Goal: Use online tool/utility: Utilize a website feature to perform a specific function

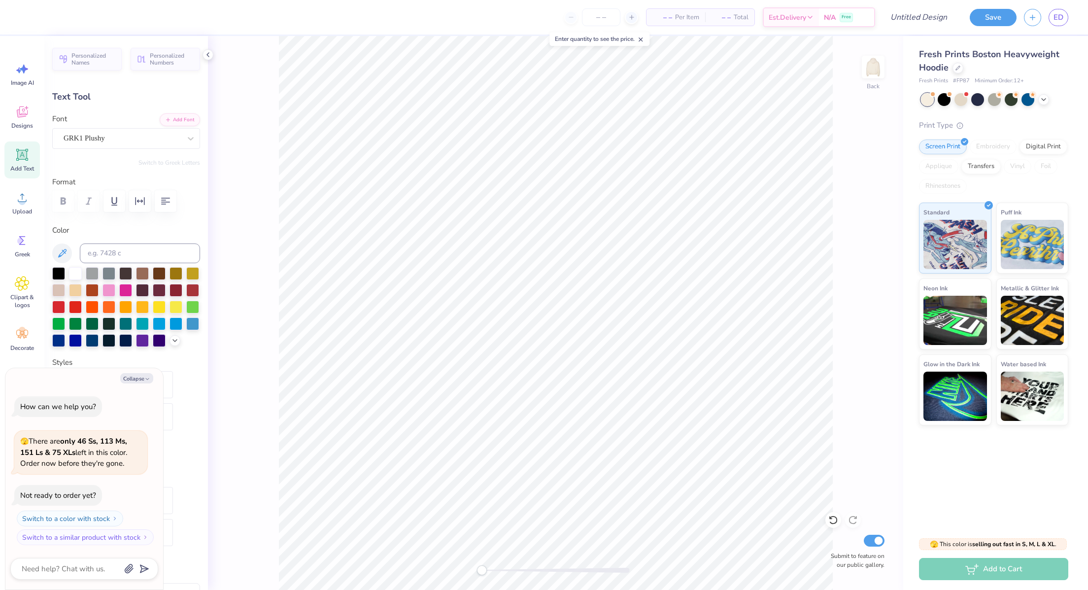
scroll to position [12, 1]
type textarea "x"
paste textarea
type textarea "x"
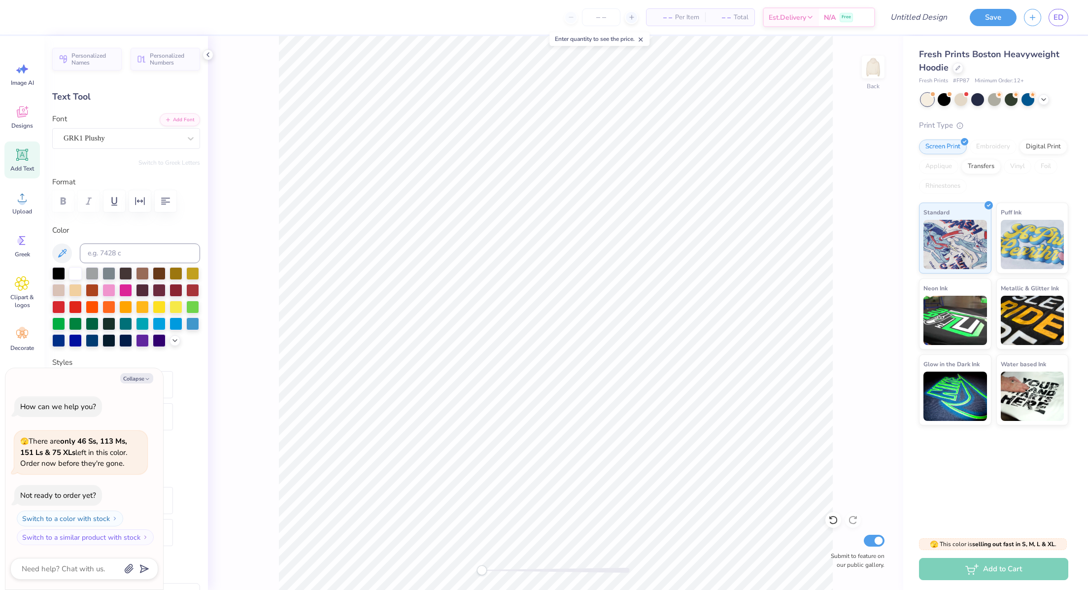
scroll to position [12, 1]
type textarea "x"
paste textarea
type textarea "x"
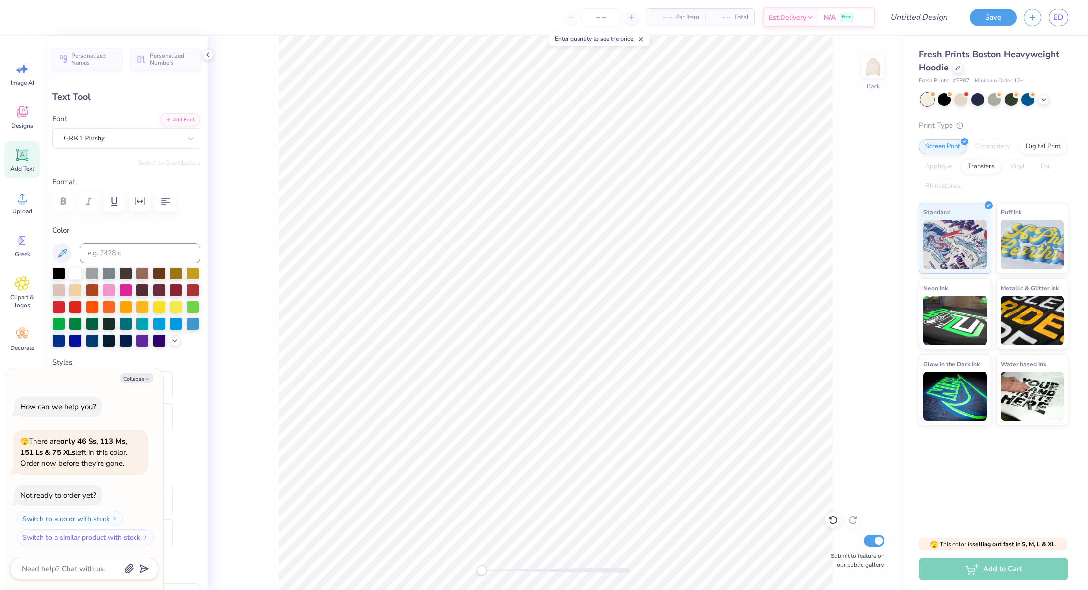
type textarea "x"
type input "0.0"
type textarea "x"
type input "16.3"
type textarea "x"
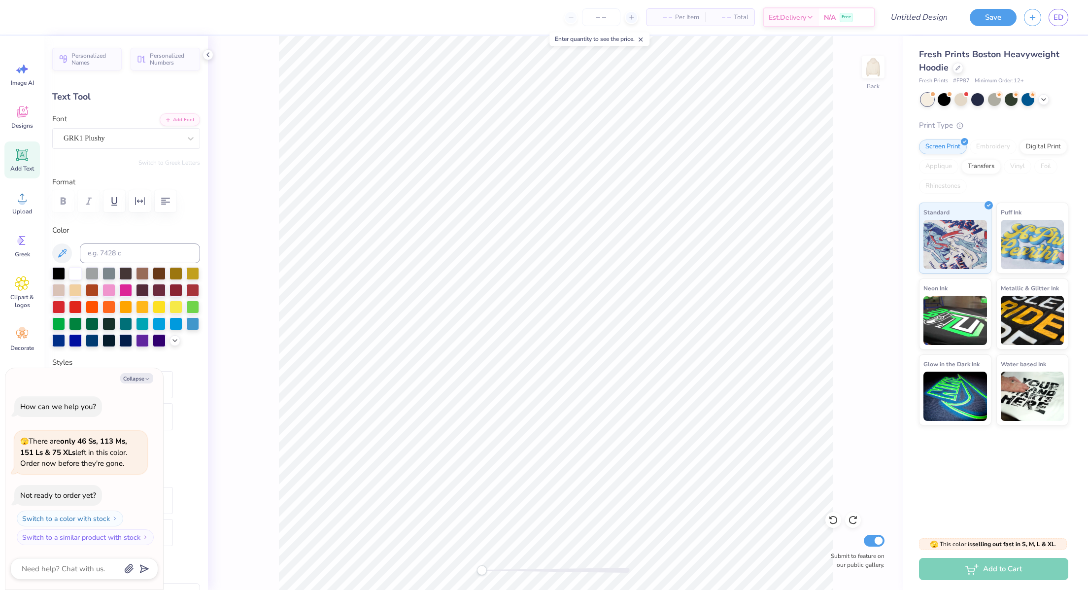
type textarea "x"
type textarea "p"
type textarea "x"
type textarea "phi"
type textarea "x"
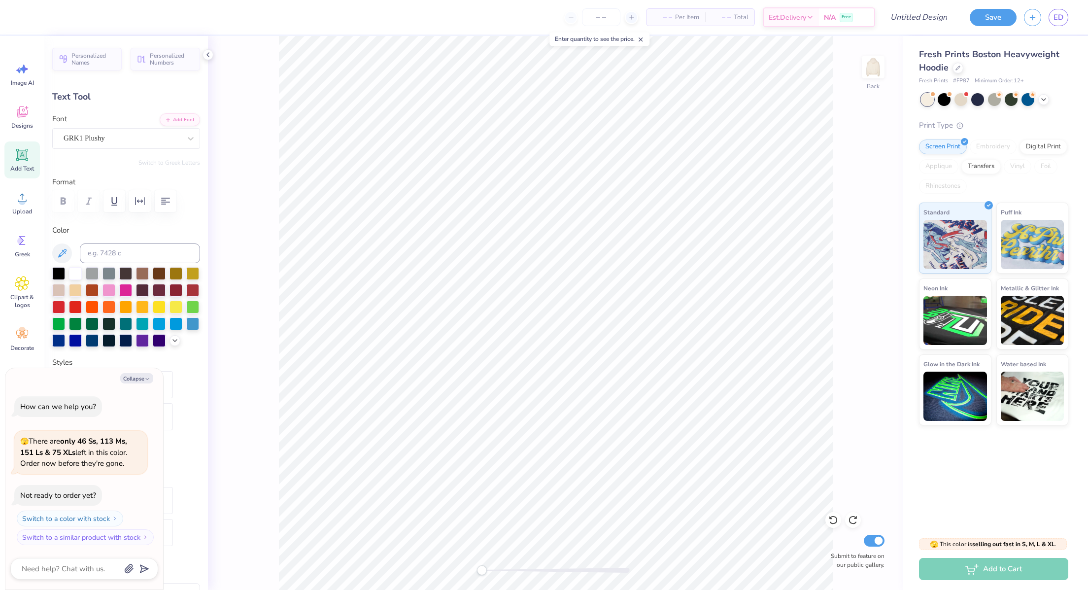
type textarea "ph"
type textarea "x"
type textarea "p"
type textarea "x"
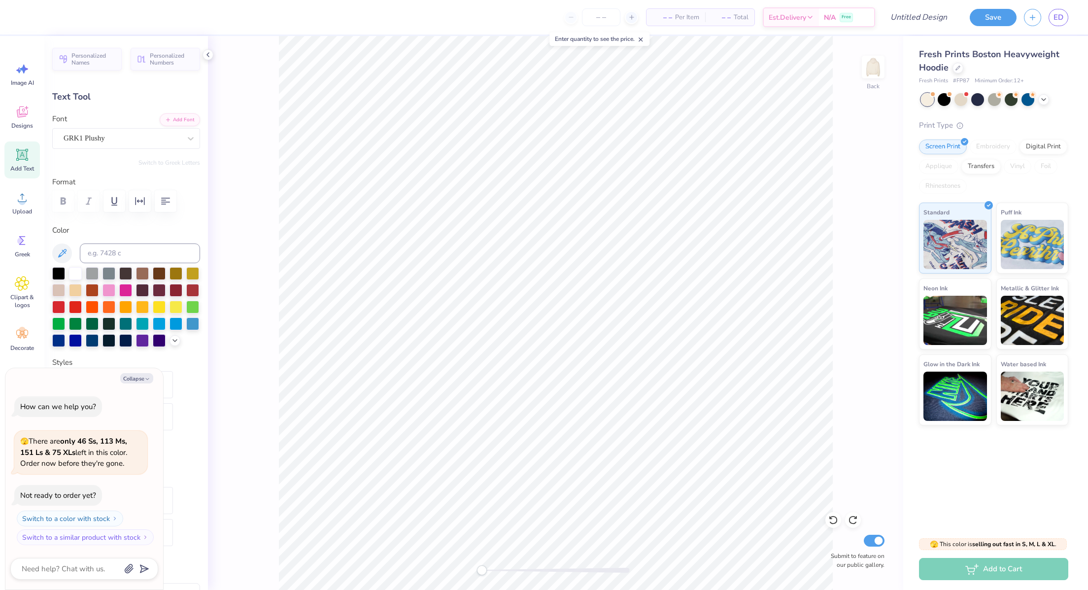
type textarea "x"
type textarea "P"
type textarea "x"
type textarea "PH"
type textarea "x"
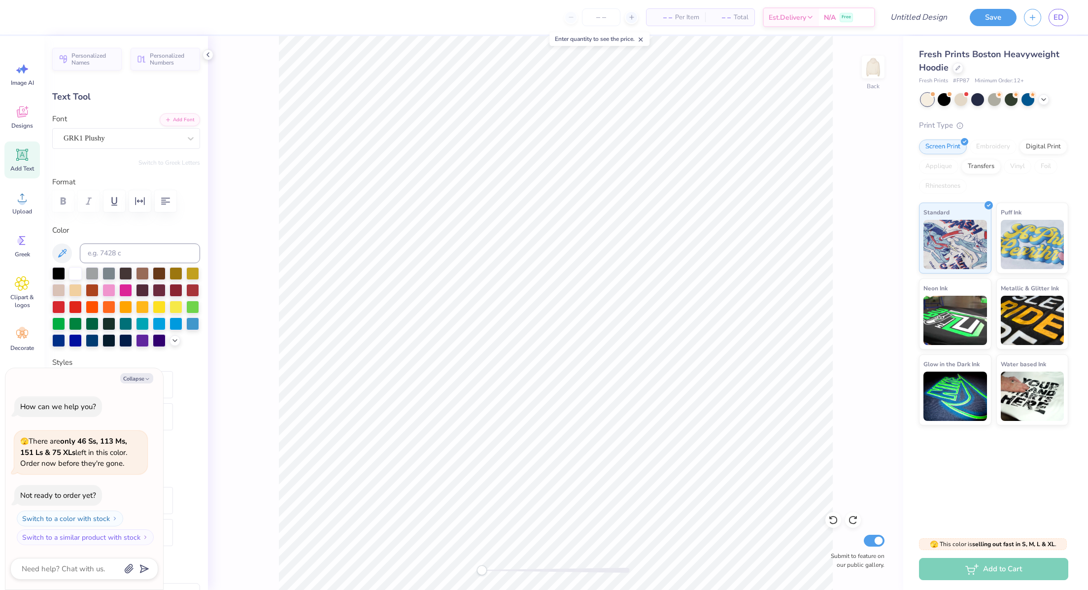
type textarea "PHI"
type textarea "x"
type input "0.0"
type textarea "x"
type input "10.91"
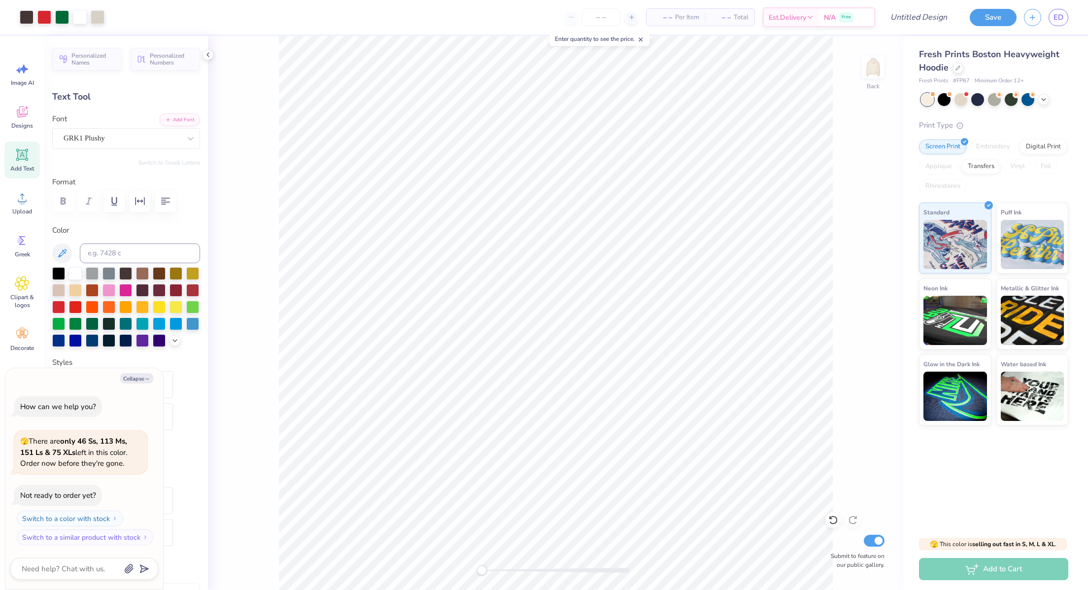
type input "5.81"
type input "3.04"
type input "16.3"
type textarea "x"
type input "5.45"
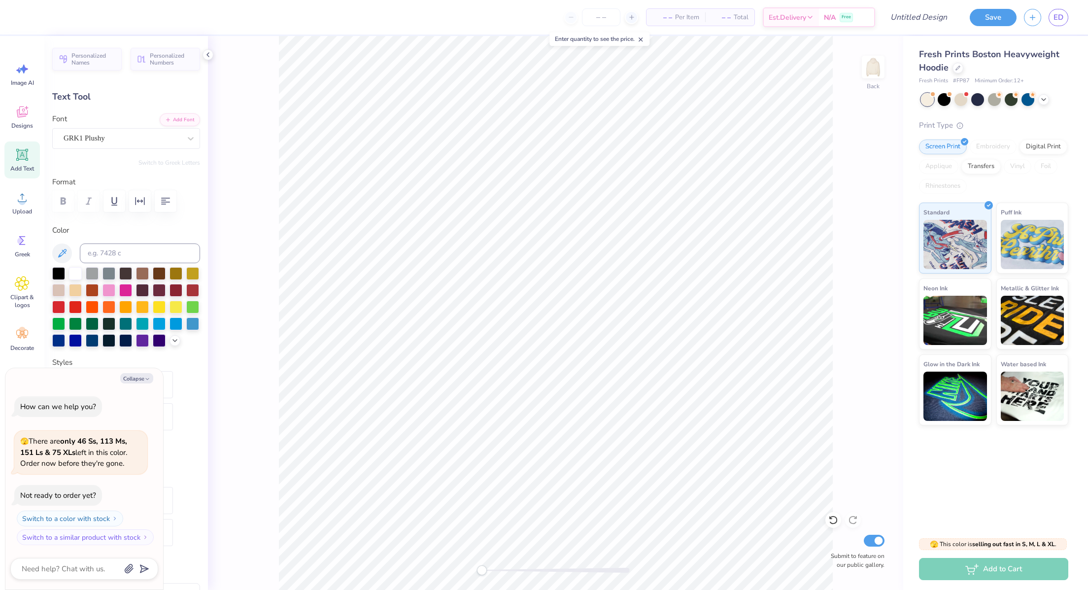
type input "2.90"
type input "6.00"
type textarea "x"
type input "0.0"
type textarea "x"
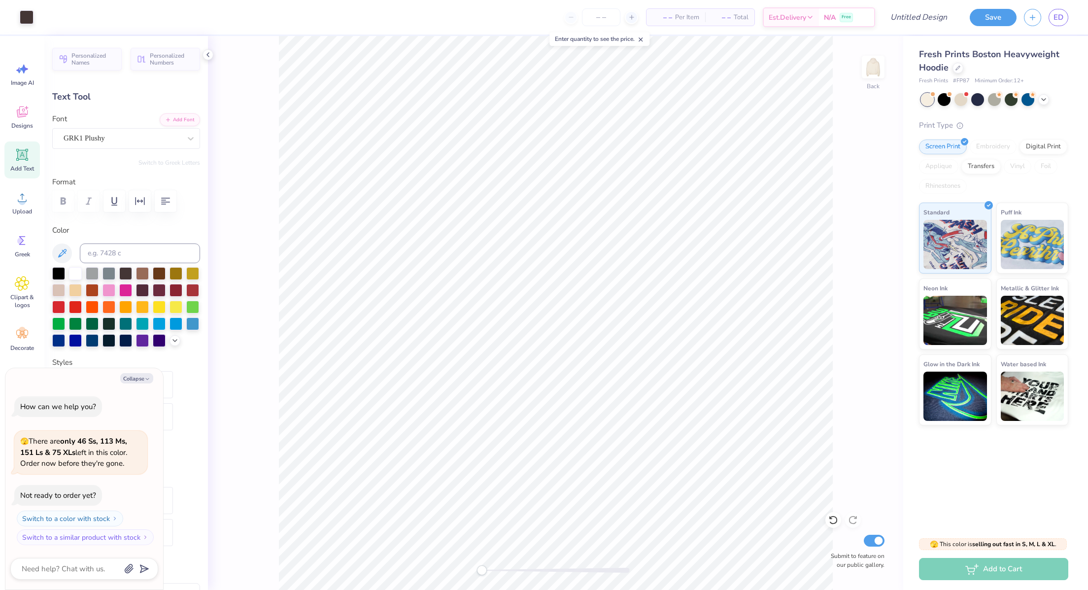
type input "16.3"
type textarea "x"
type textarea "HI"
type textarea "x"
type textarea "I"
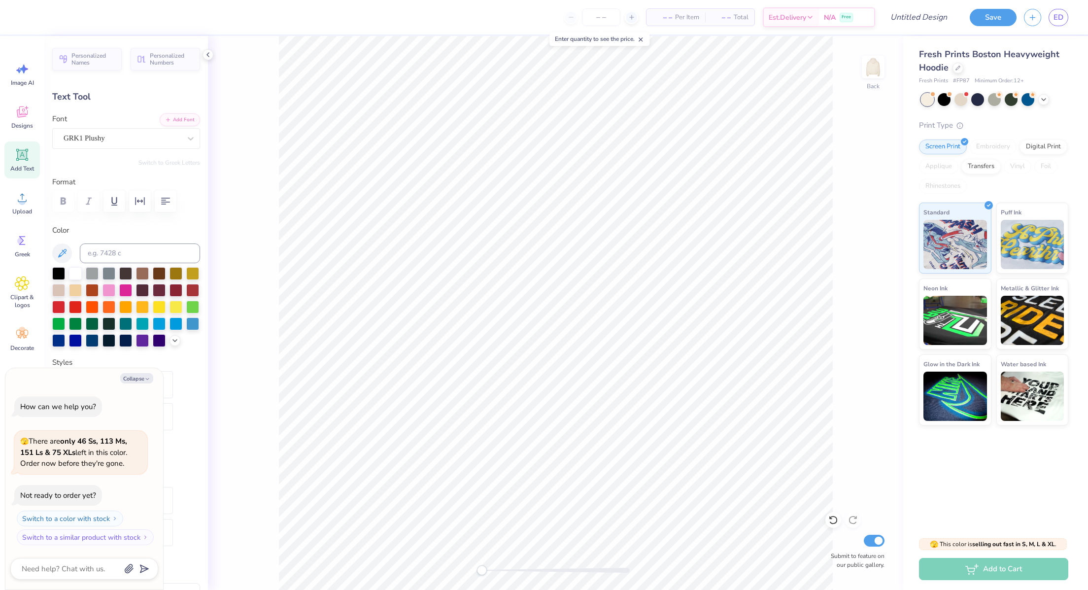
scroll to position [12, 1]
type textarea "x"
type input "3.75"
type input "3.19"
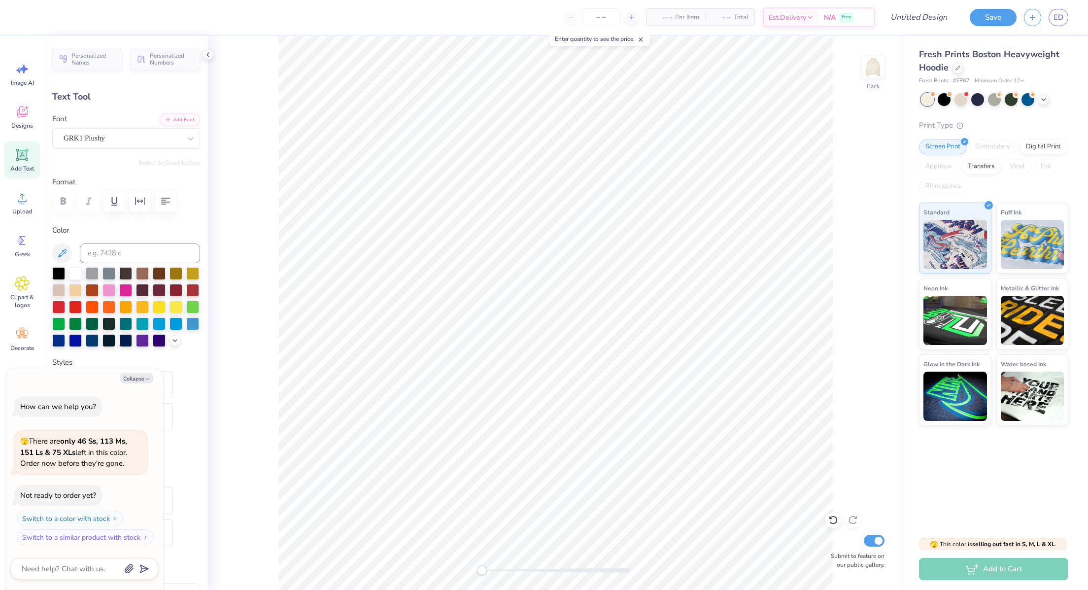
type input "3.68"
type input "-1.2"
type textarea "x"
type textarea "A"
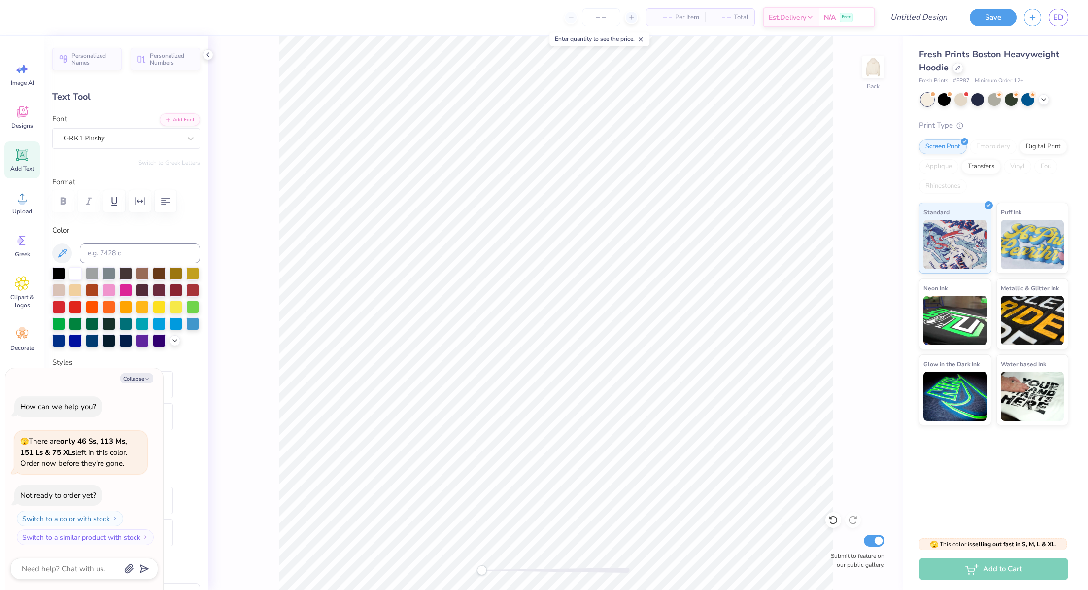
type textarea "x"
type textarea "AP"
type textarea "x"
type textarea "APHIO"
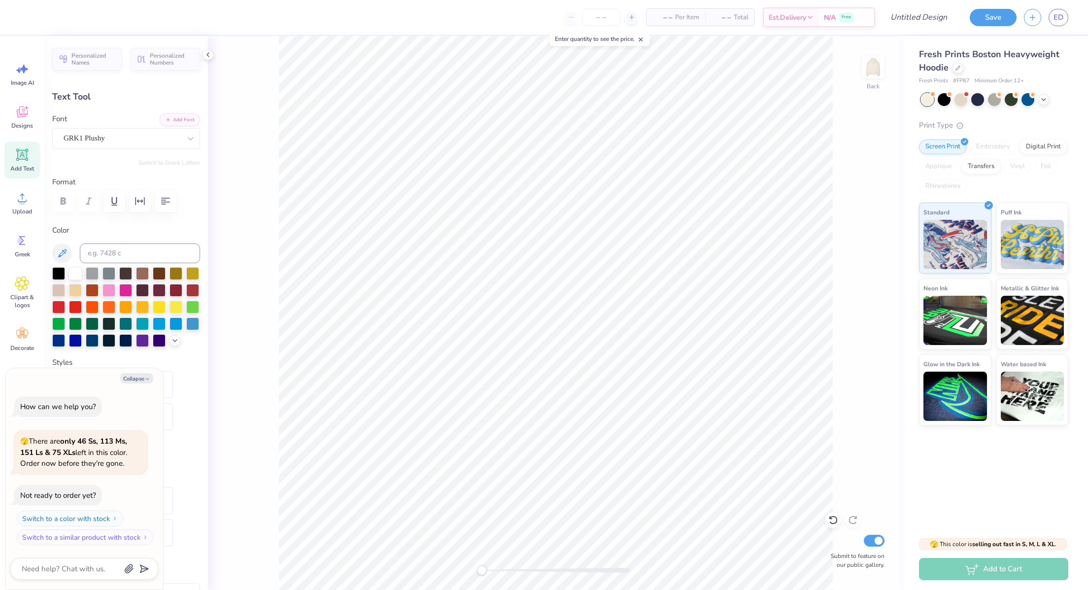
type textarea "x"
type textarea "APHI"
type textarea "x"
type textarea "APH"
type textarea "x"
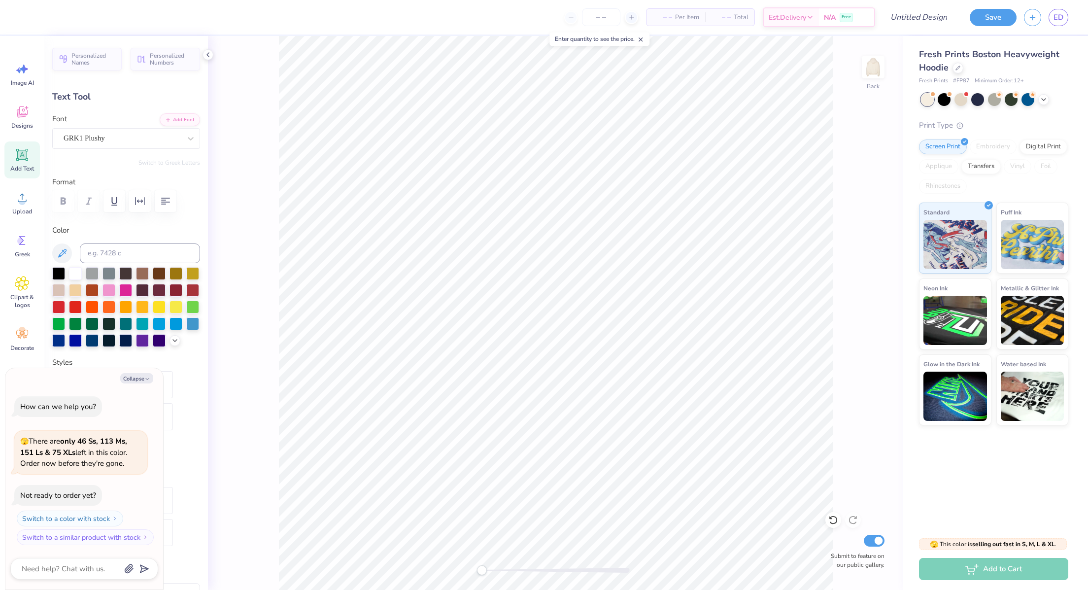
type textarea "AP"
type textarea "x"
type textarea "A"
type textarea "x"
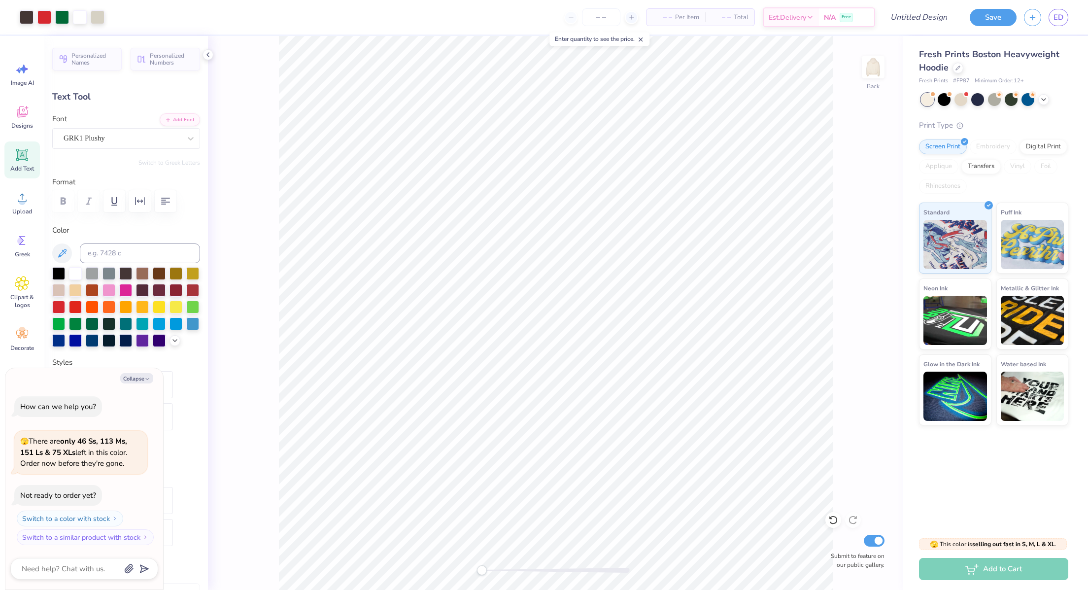
type input "0.0"
